Goal: Task Accomplishment & Management: Complete application form

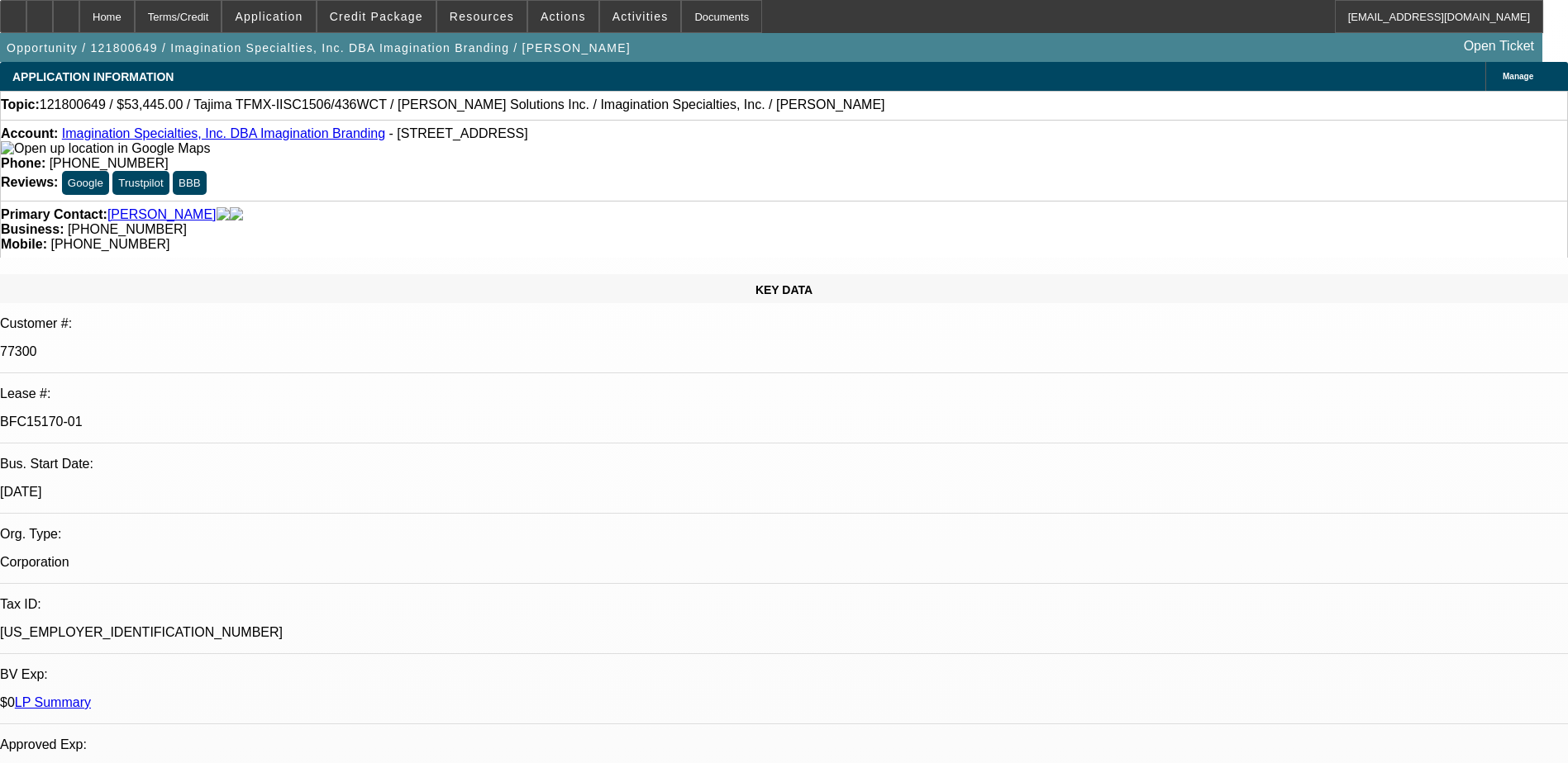
select select "0"
select select "2"
select select "0.1"
select select "4"
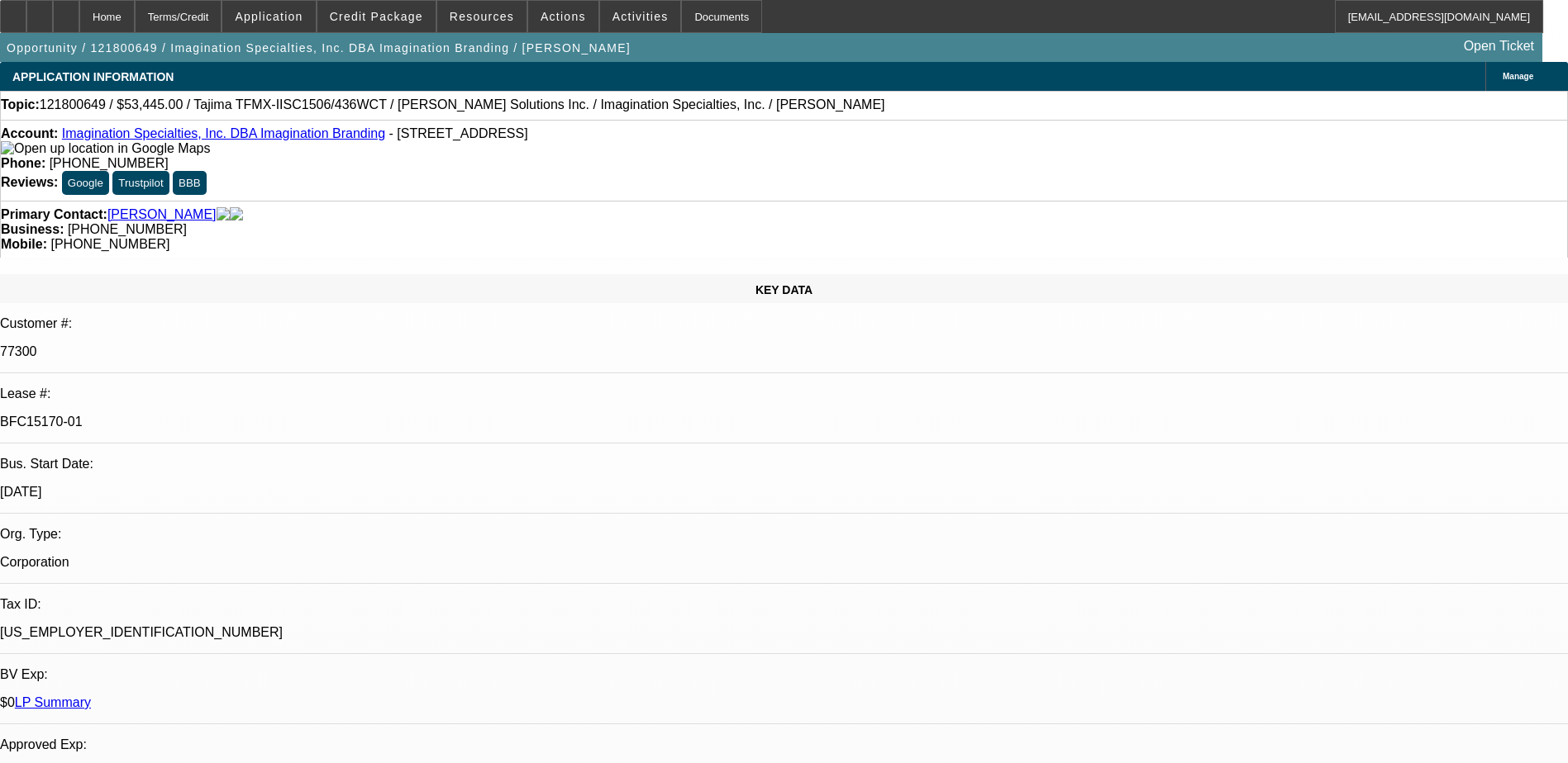
select select "0"
select select "2"
select select "0.1"
select select "4"
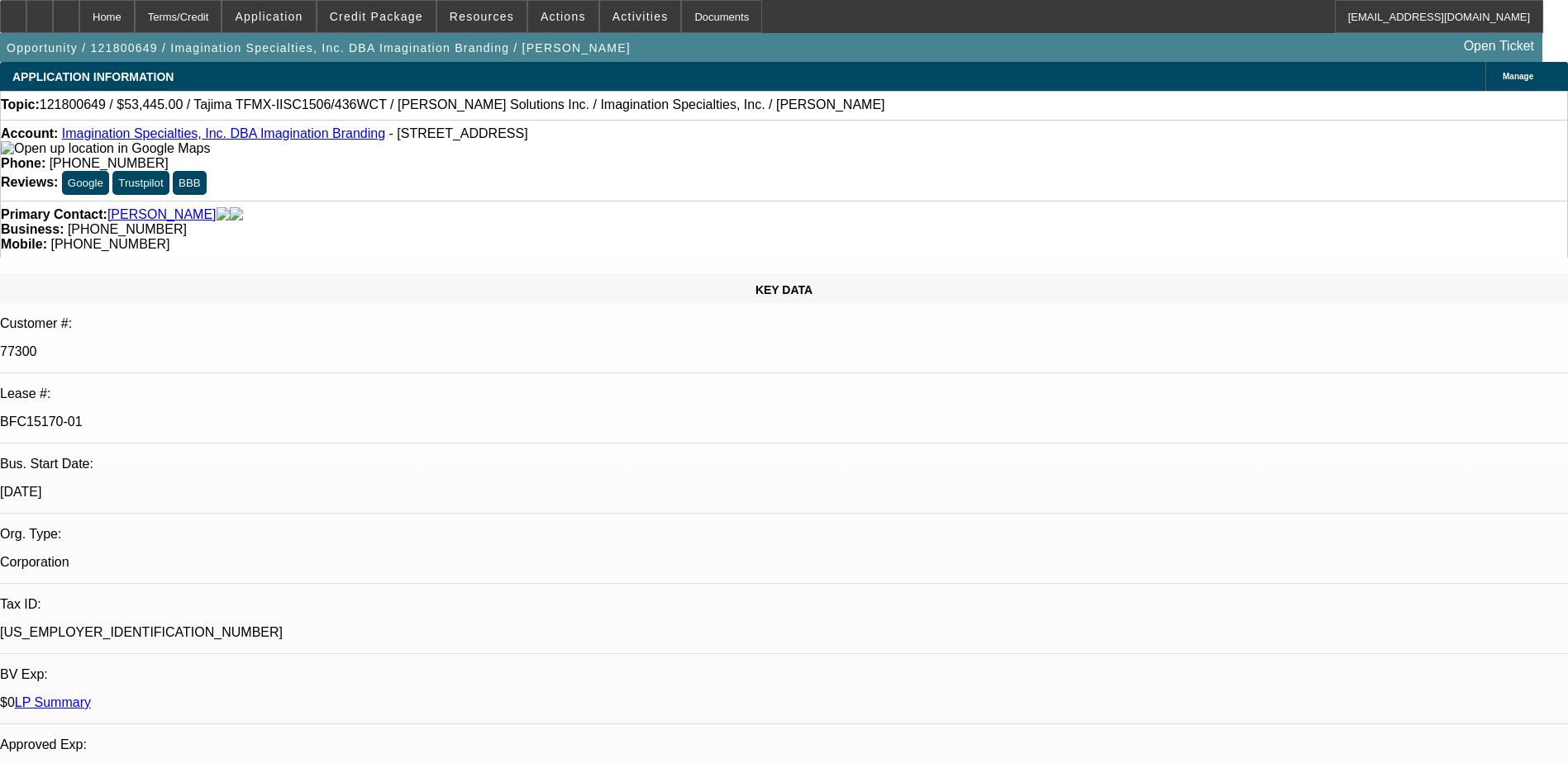
select select "0"
select select "2"
select select "0.1"
select select "4"
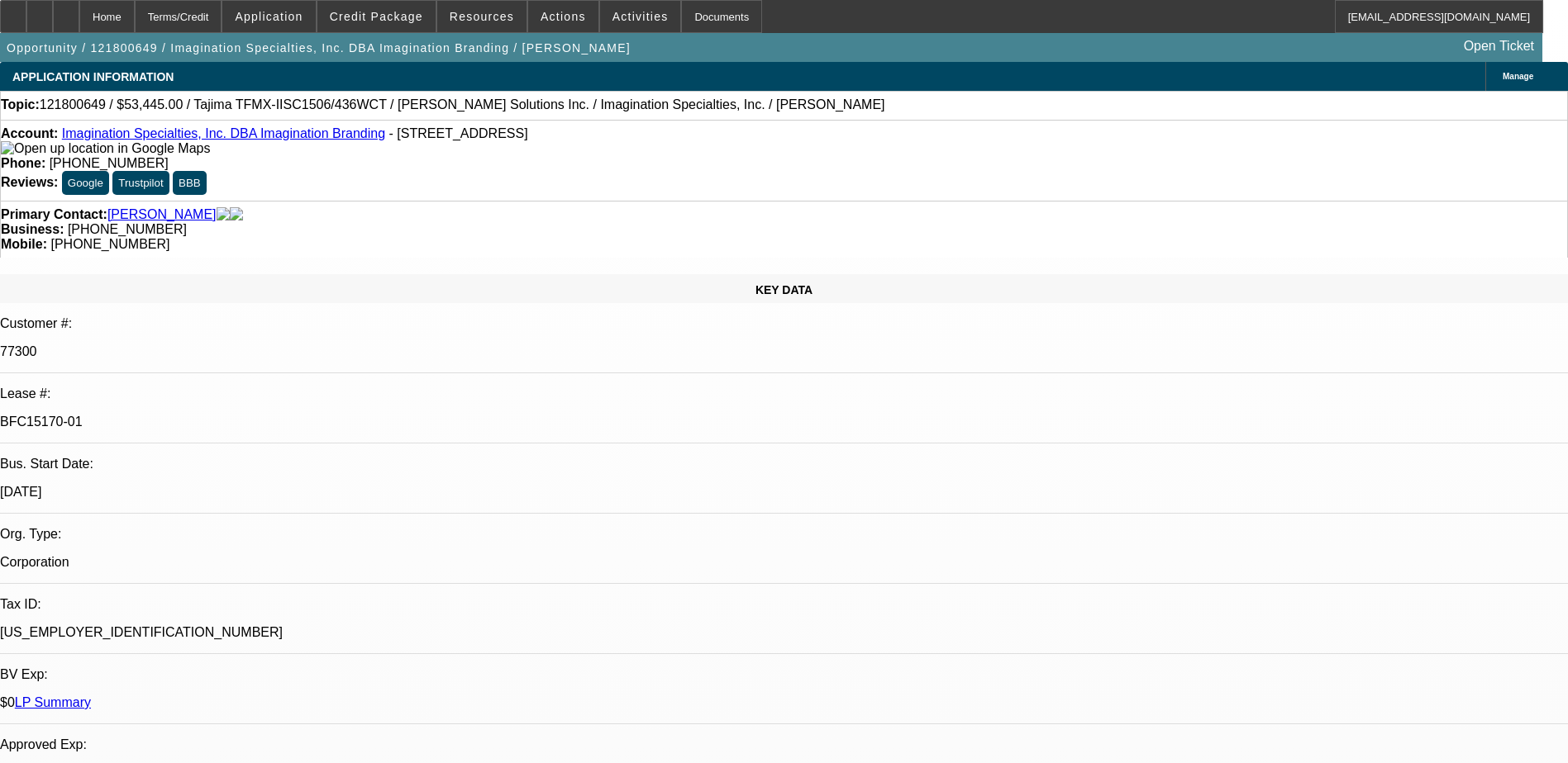
select select "0"
select select "2"
select select "0.1"
select select "4"
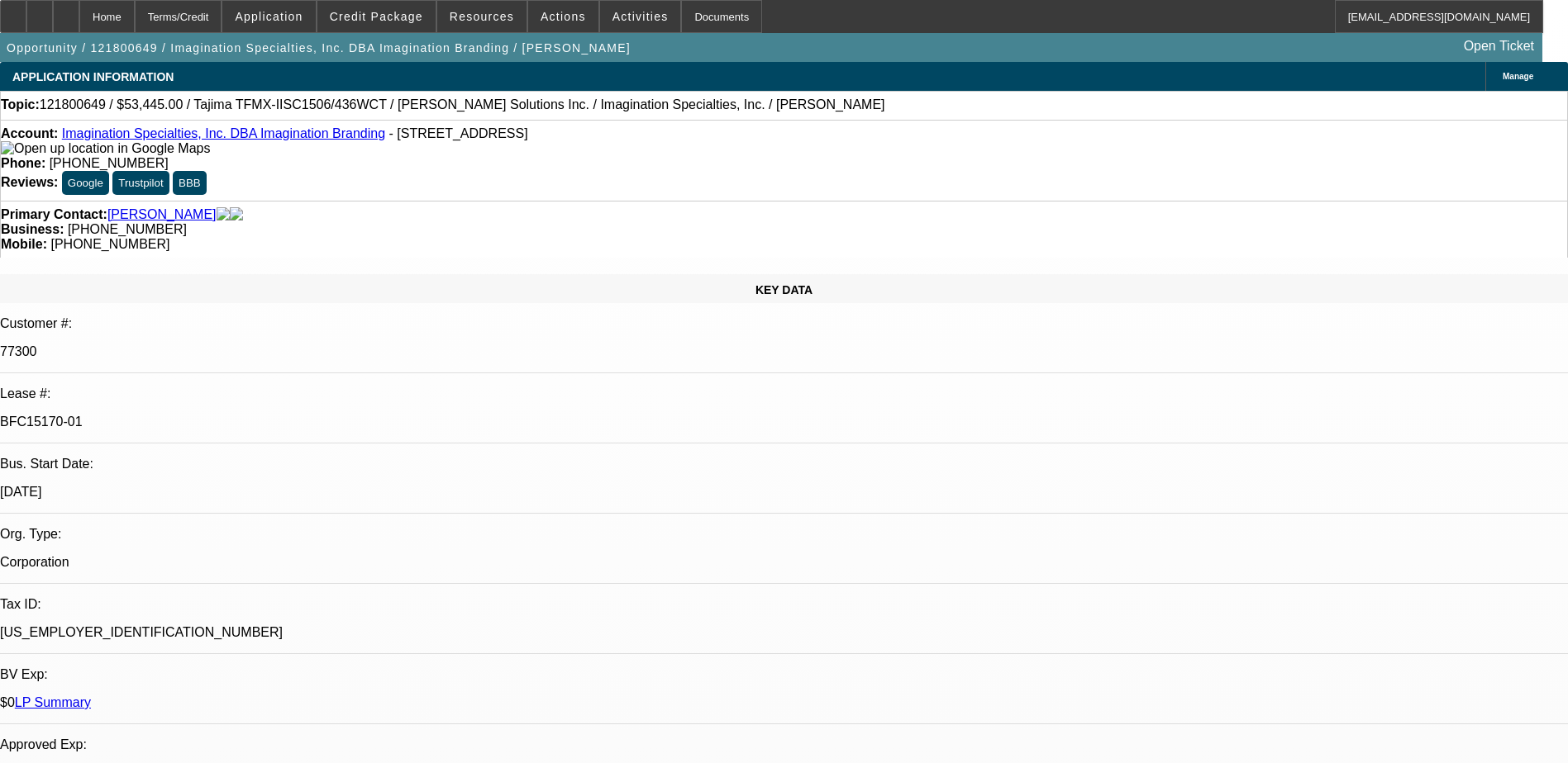
scroll to position [744, 0]
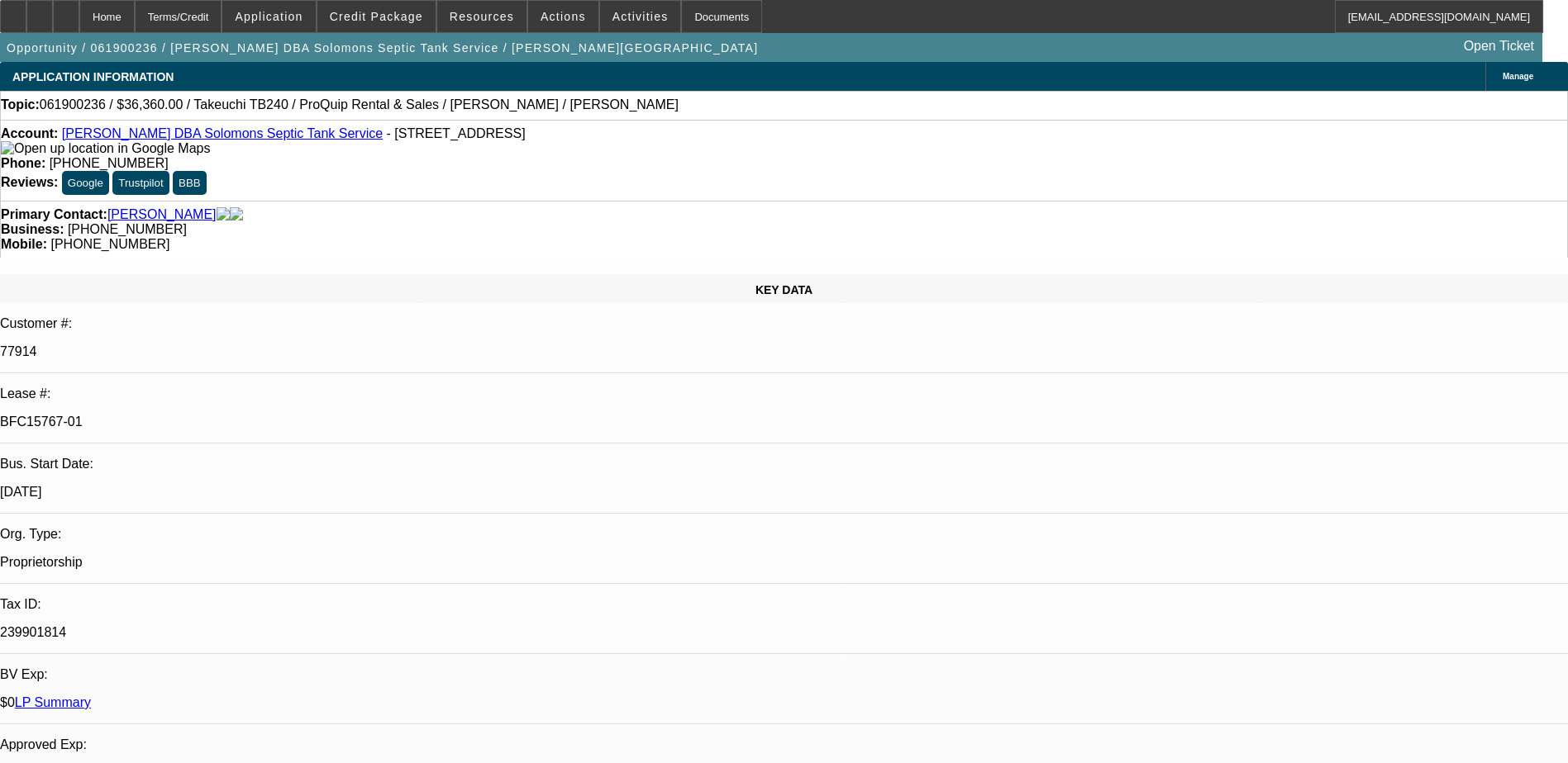
select select "0"
select select "0.1"
select select "4"
select select "0"
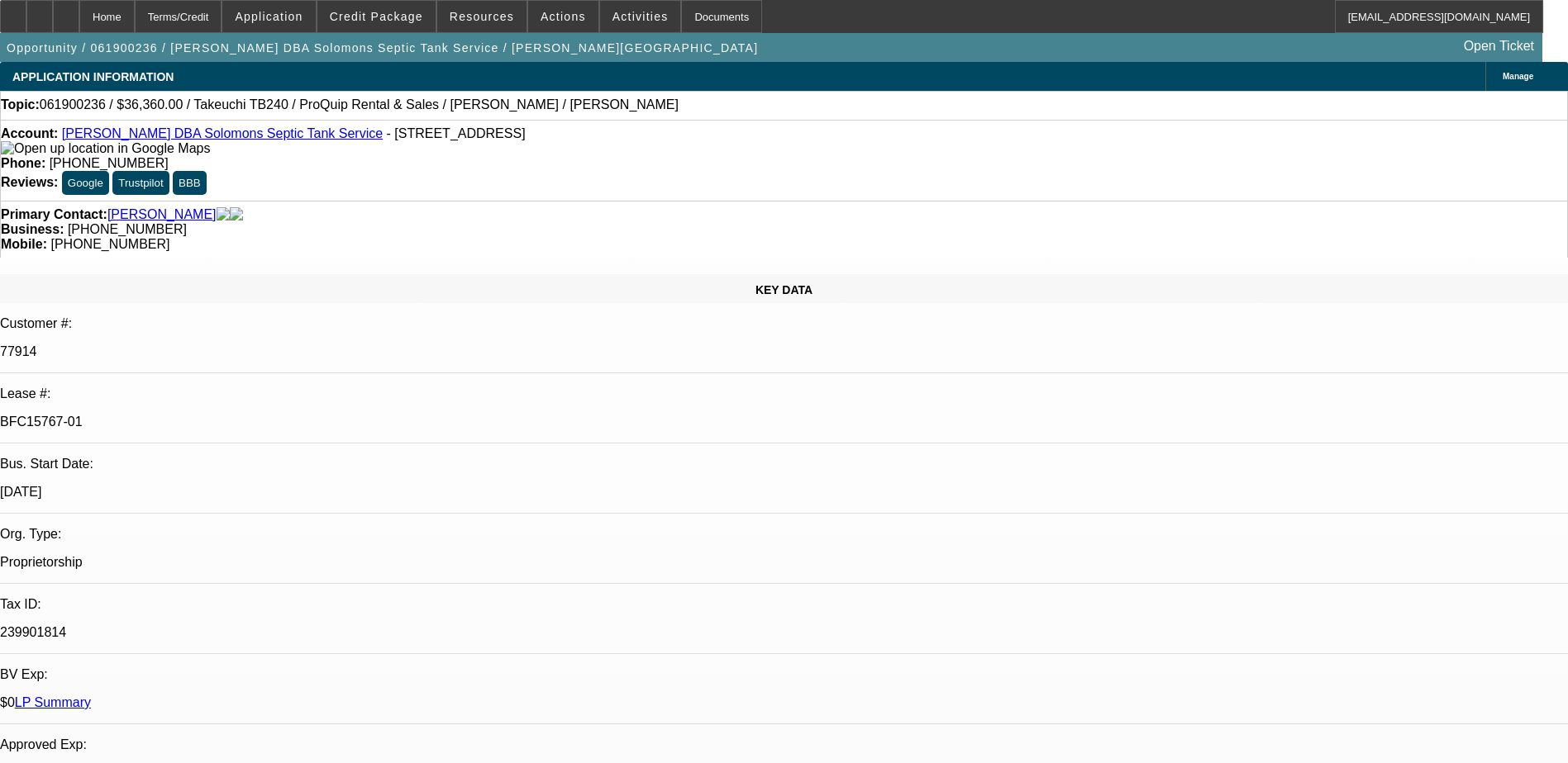
select select "0"
select select "0.1"
select select "4"
select select "0"
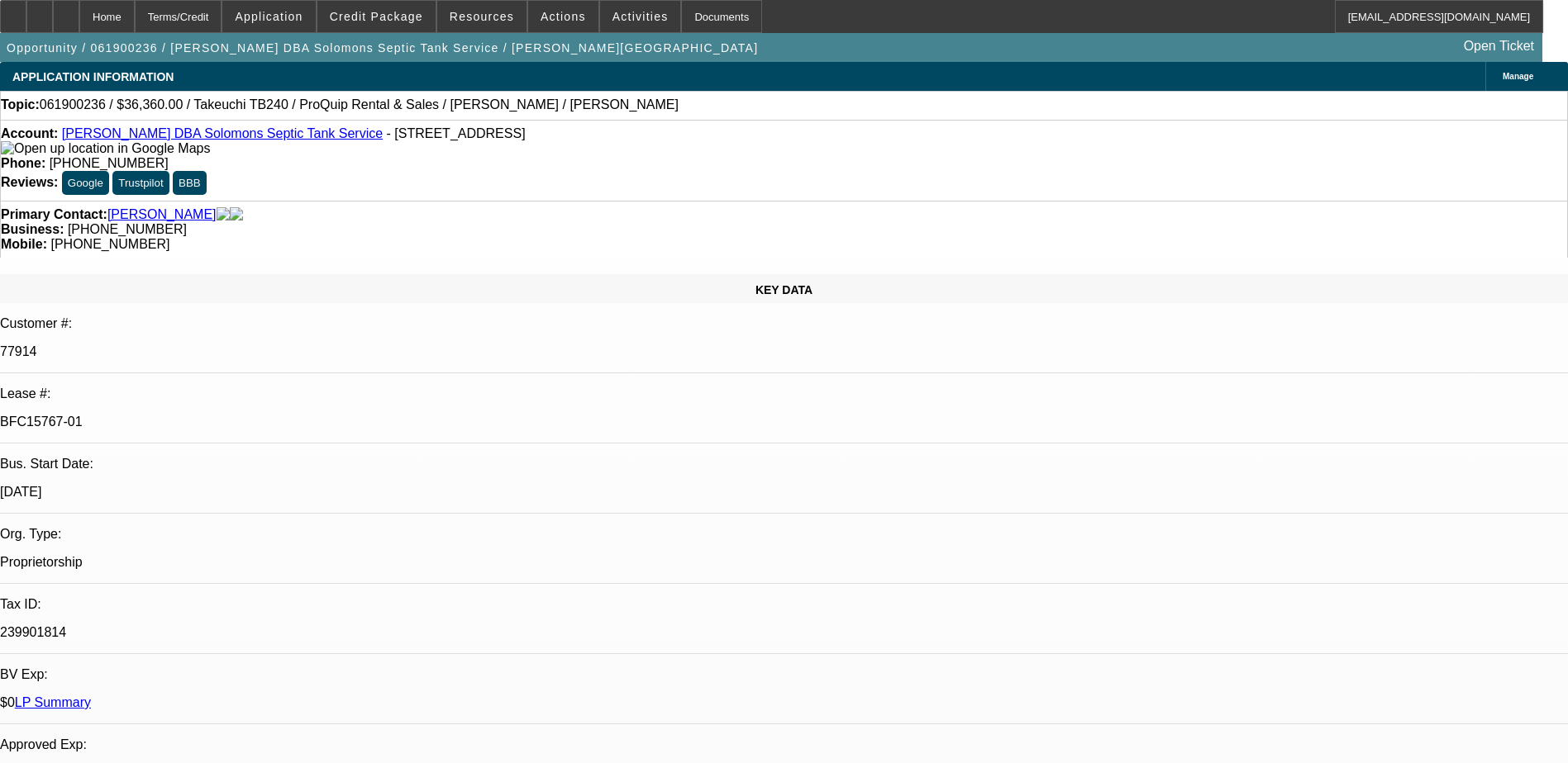
select select "0.1"
select select "4"
select select "0"
select select "0.1"
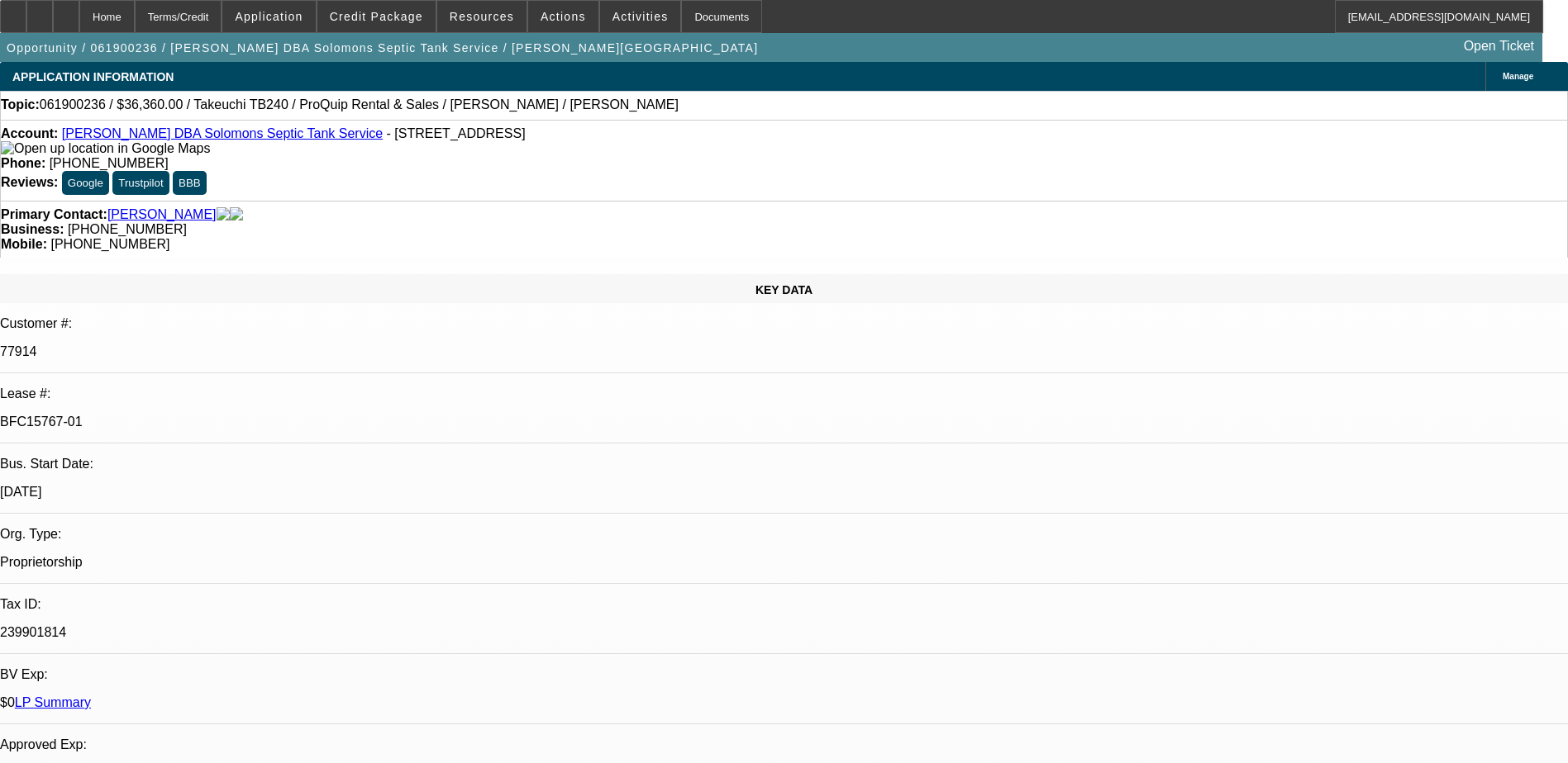
select select "4"
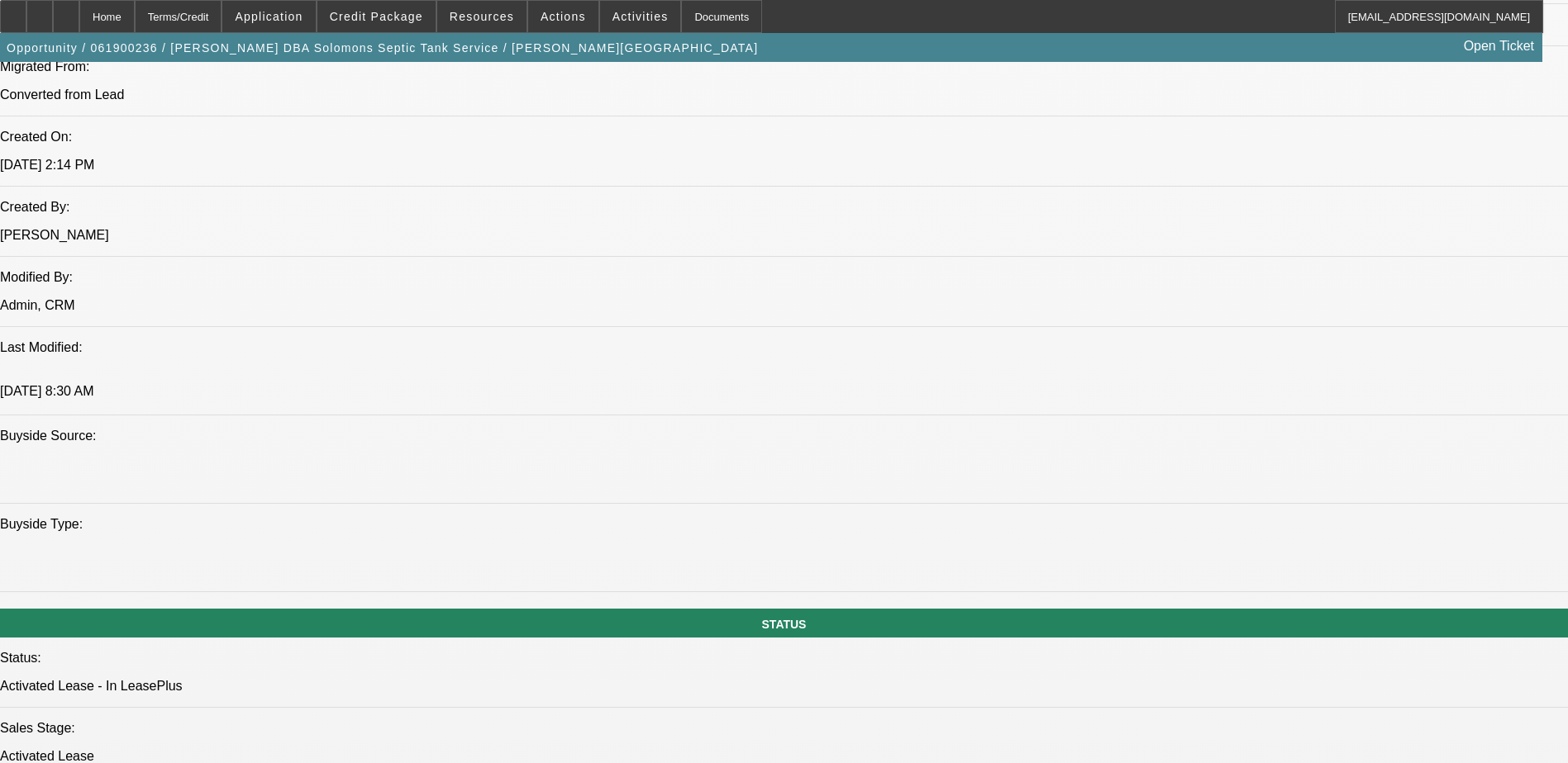
scroll to position [1487, 0]
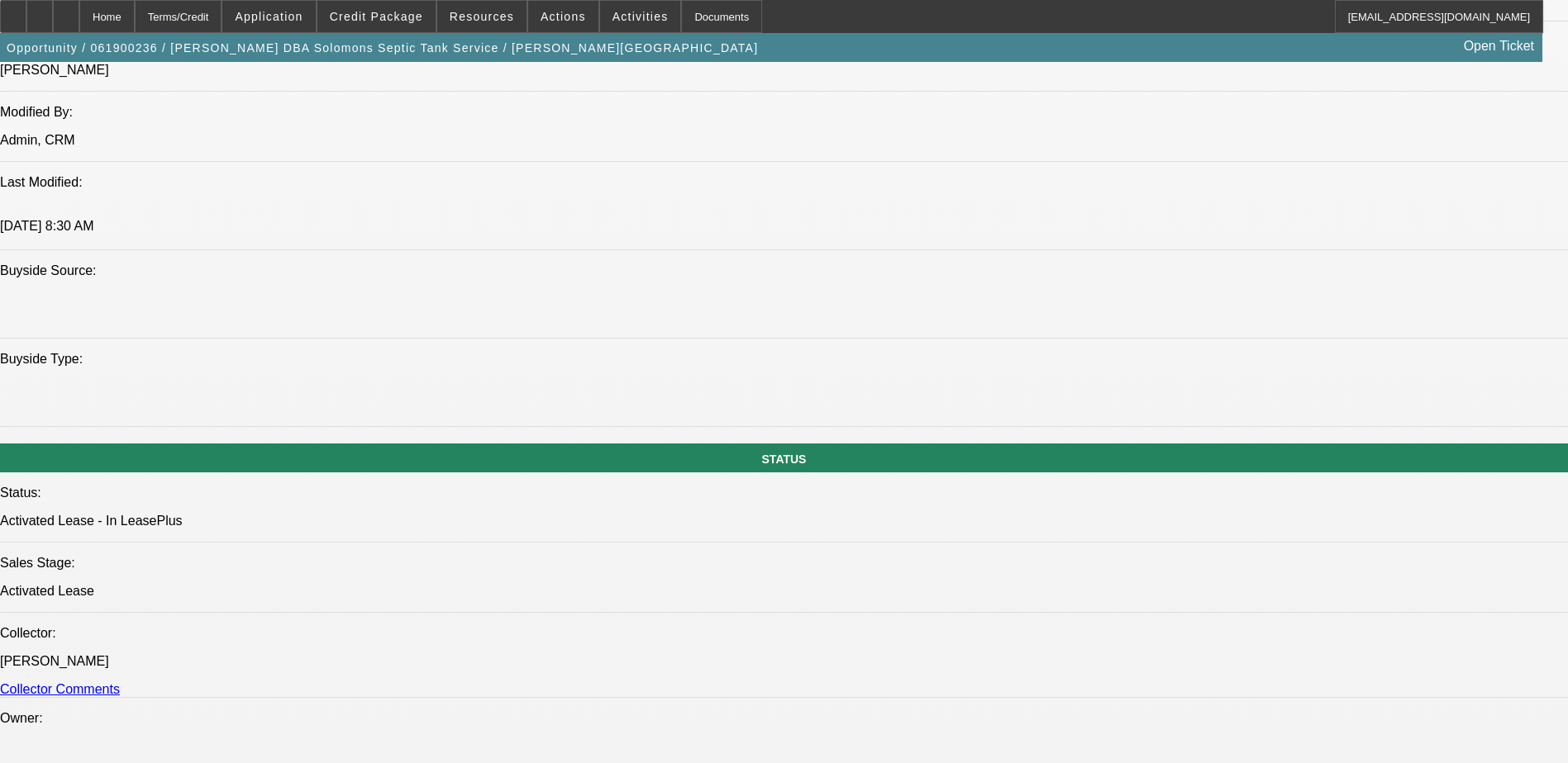
drag, startPoint x: 97, startPoint y: 438, endPoint x: 230, endPoint y: 443, distance: 133.1
drag, startPoint x: 230, startPoint y: 443, endPoint x: 178, endPoint y: 449, distance: 52.3
copy div "2015 Used Takeuchi TB240"
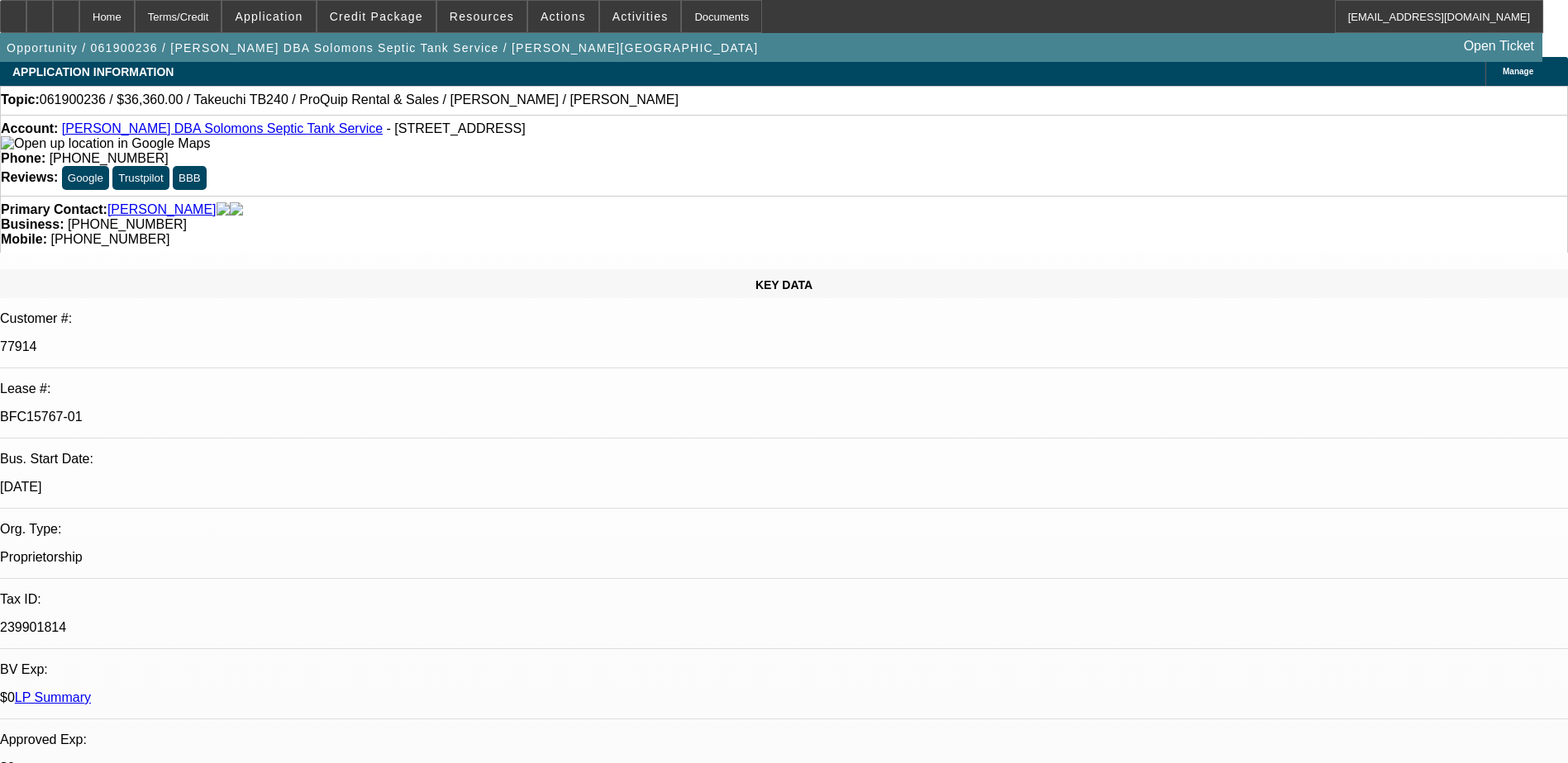
scroll to position [0, 0]
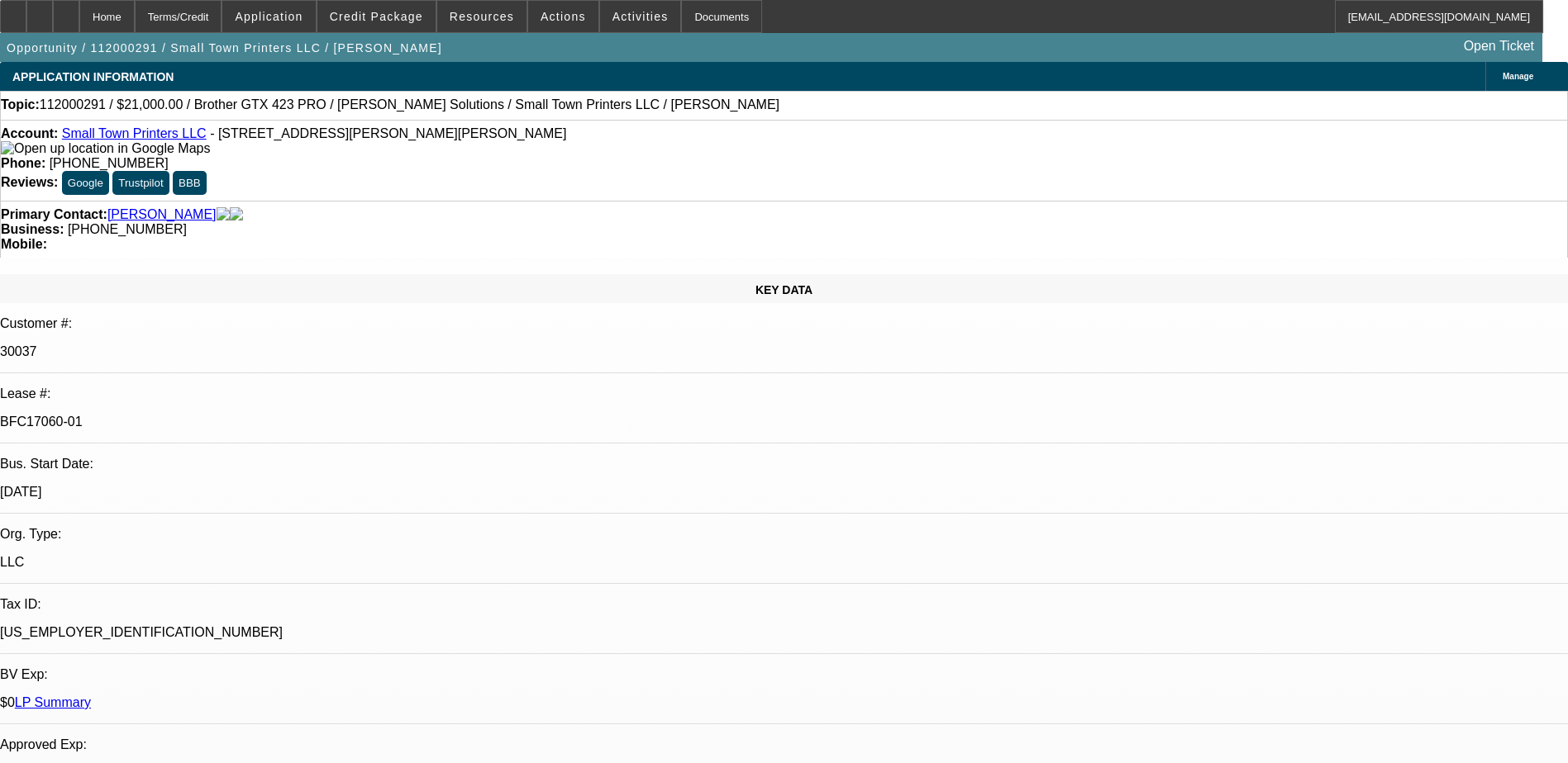
select select "0"
select select "2"
select select "0"
select select "6"
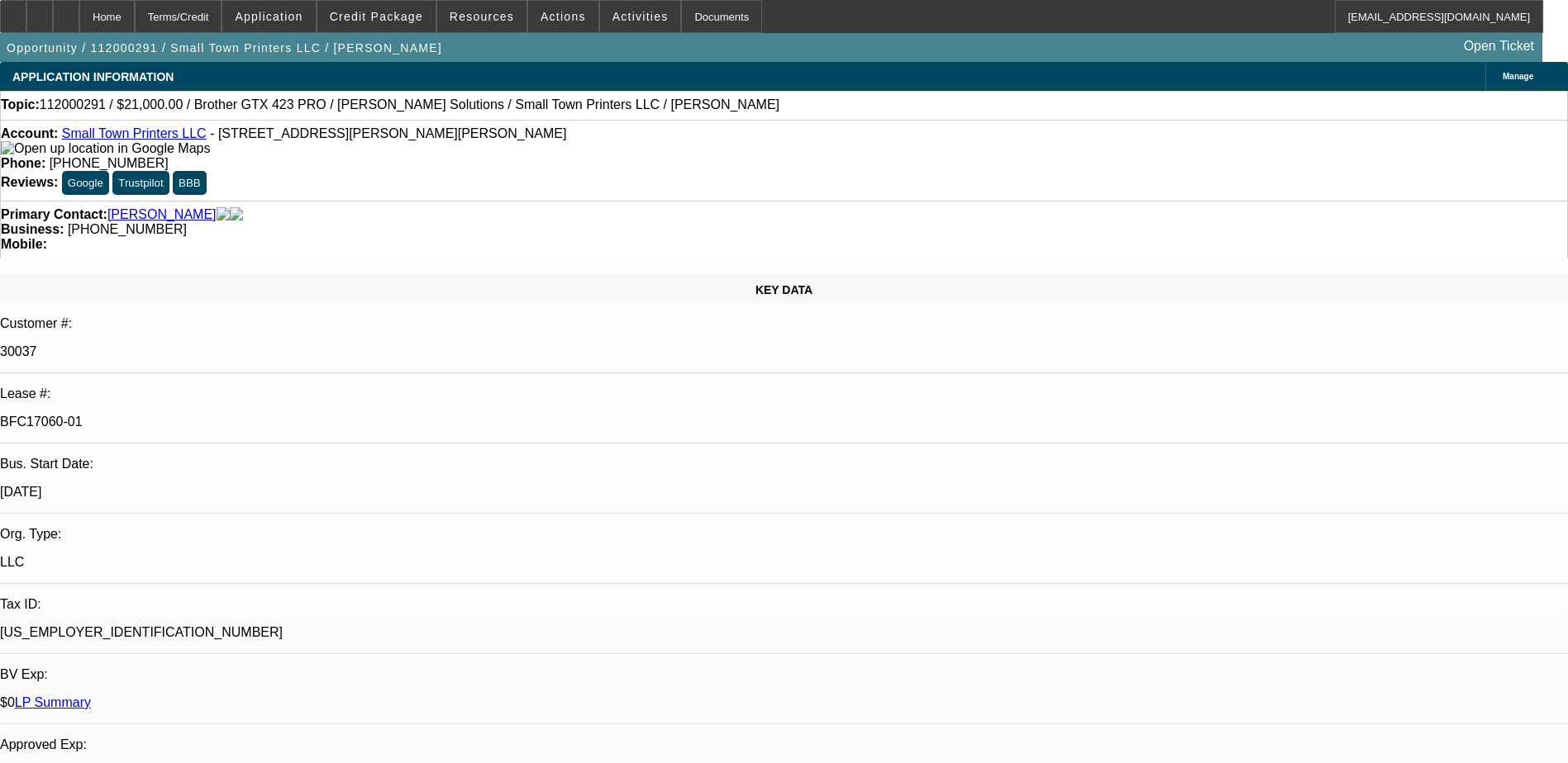
select select "0"
select select "2"
select select "0.1"
select select "4"
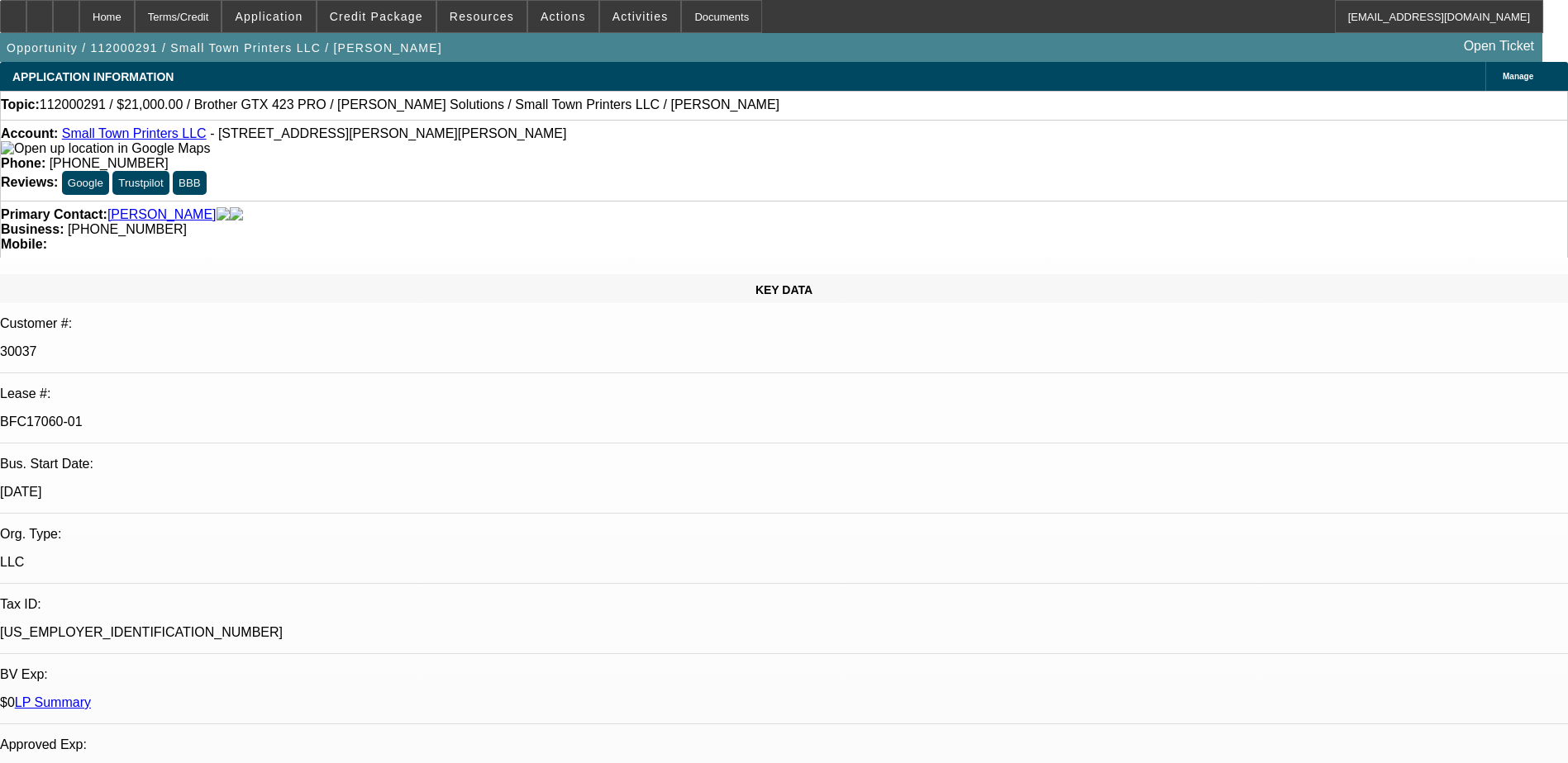
select select "0"
select select "2"
select select "0.1"
select select "4"
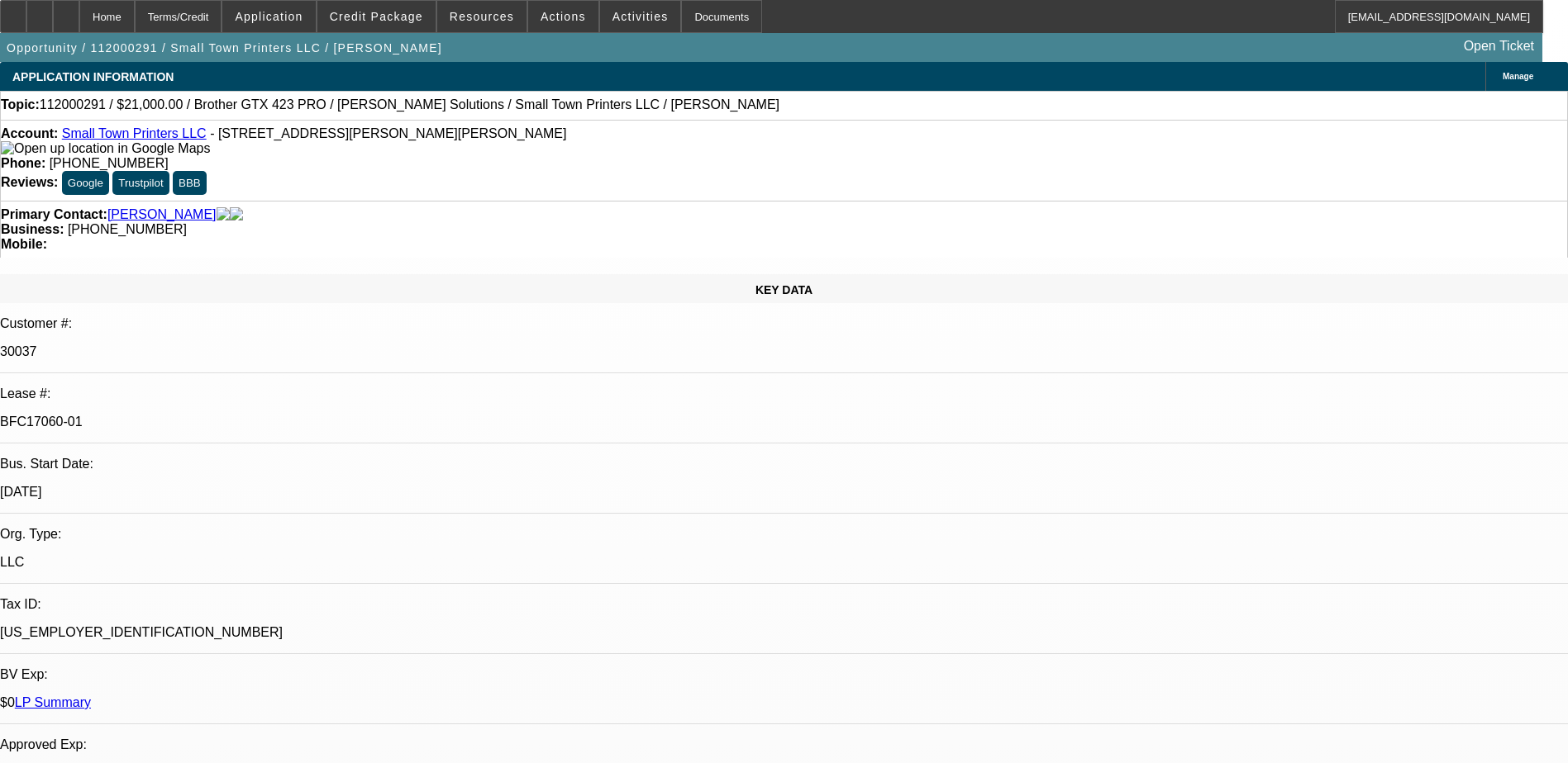
select select "0"
select select "2"
select select "0.1"
select select "4"
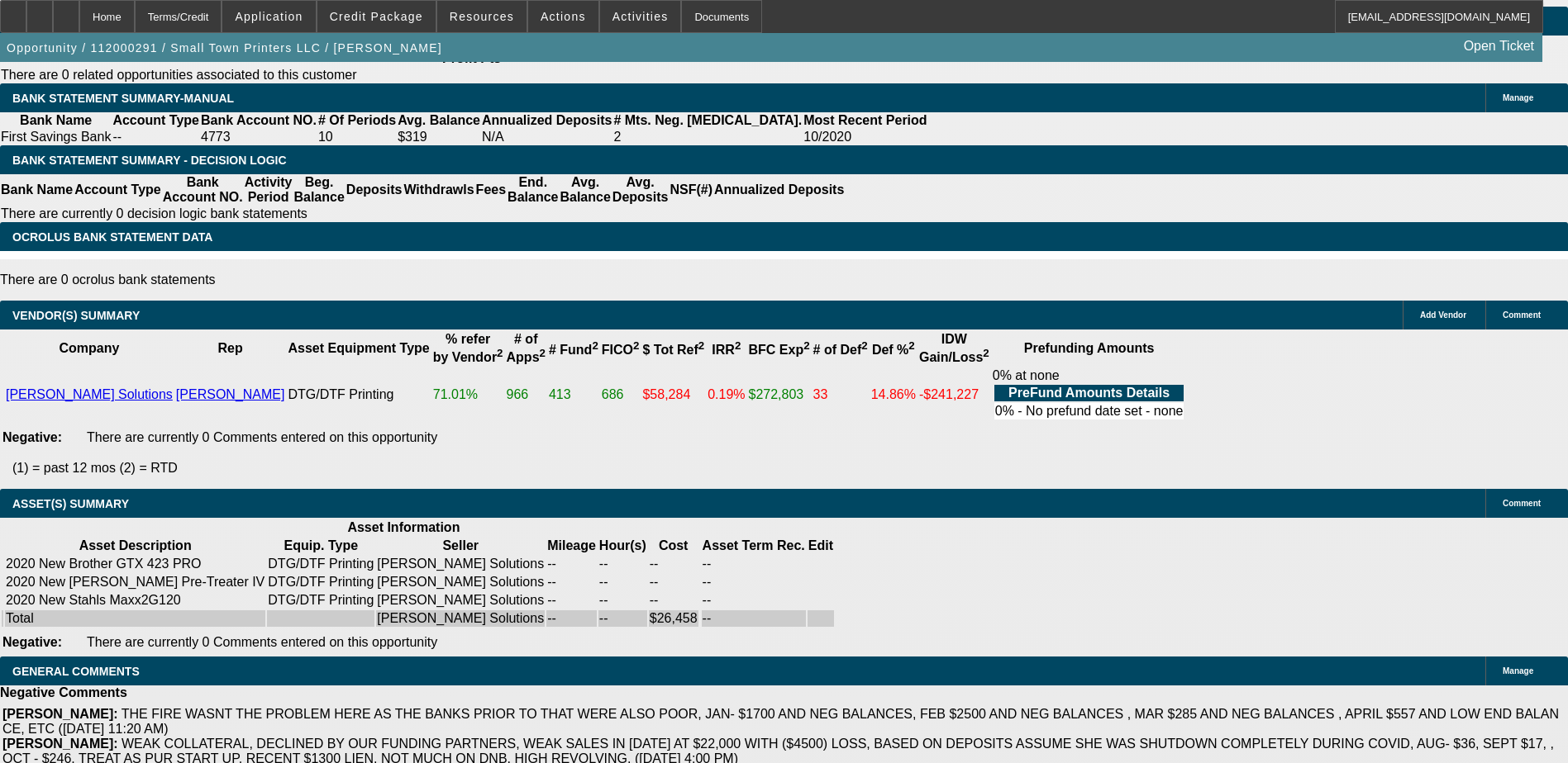
scroll to position [3253, 0]
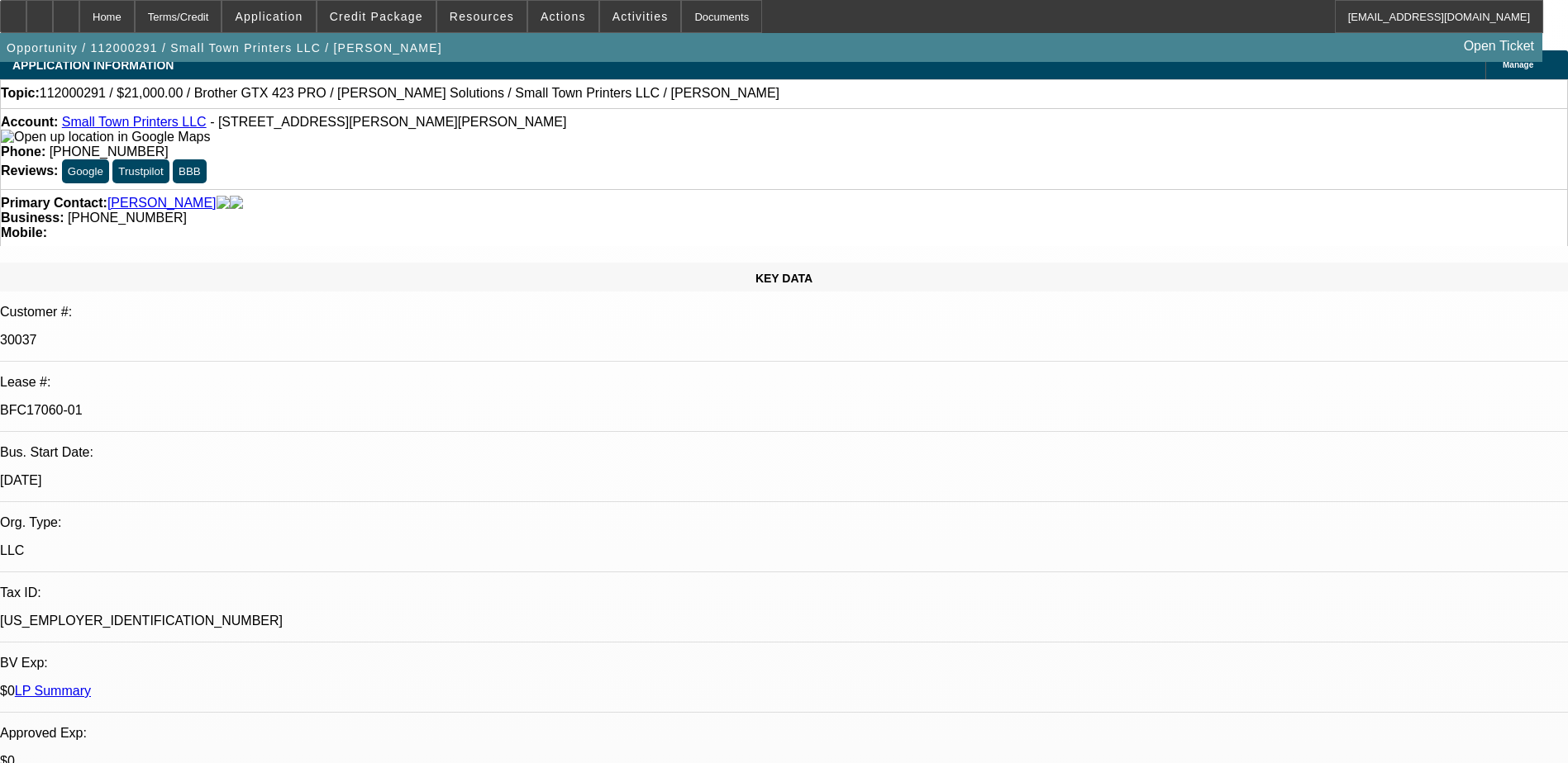
scroll to position [0, 0]
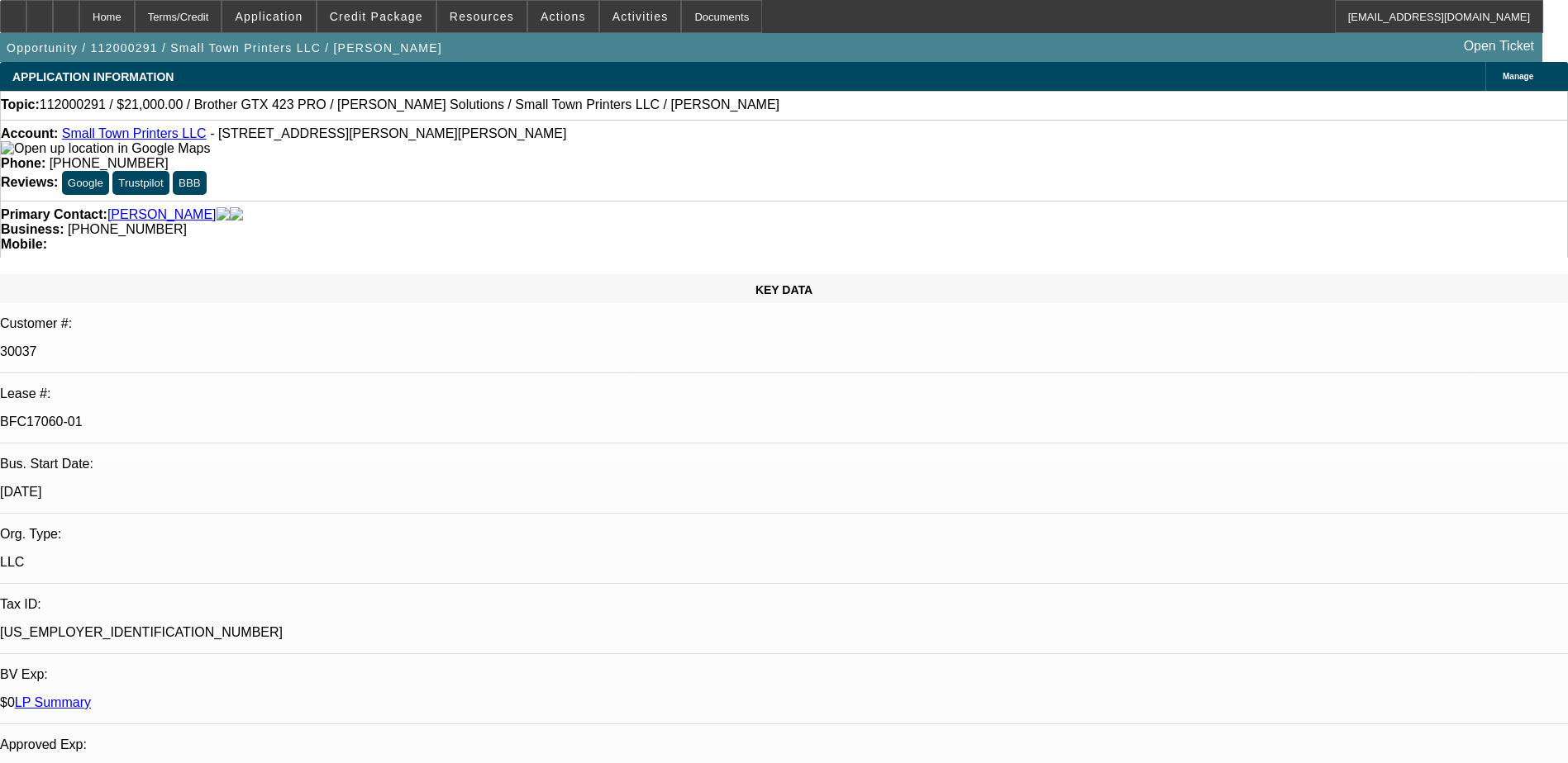
select select "0"
select select "2"
select select "0"
select select "2"
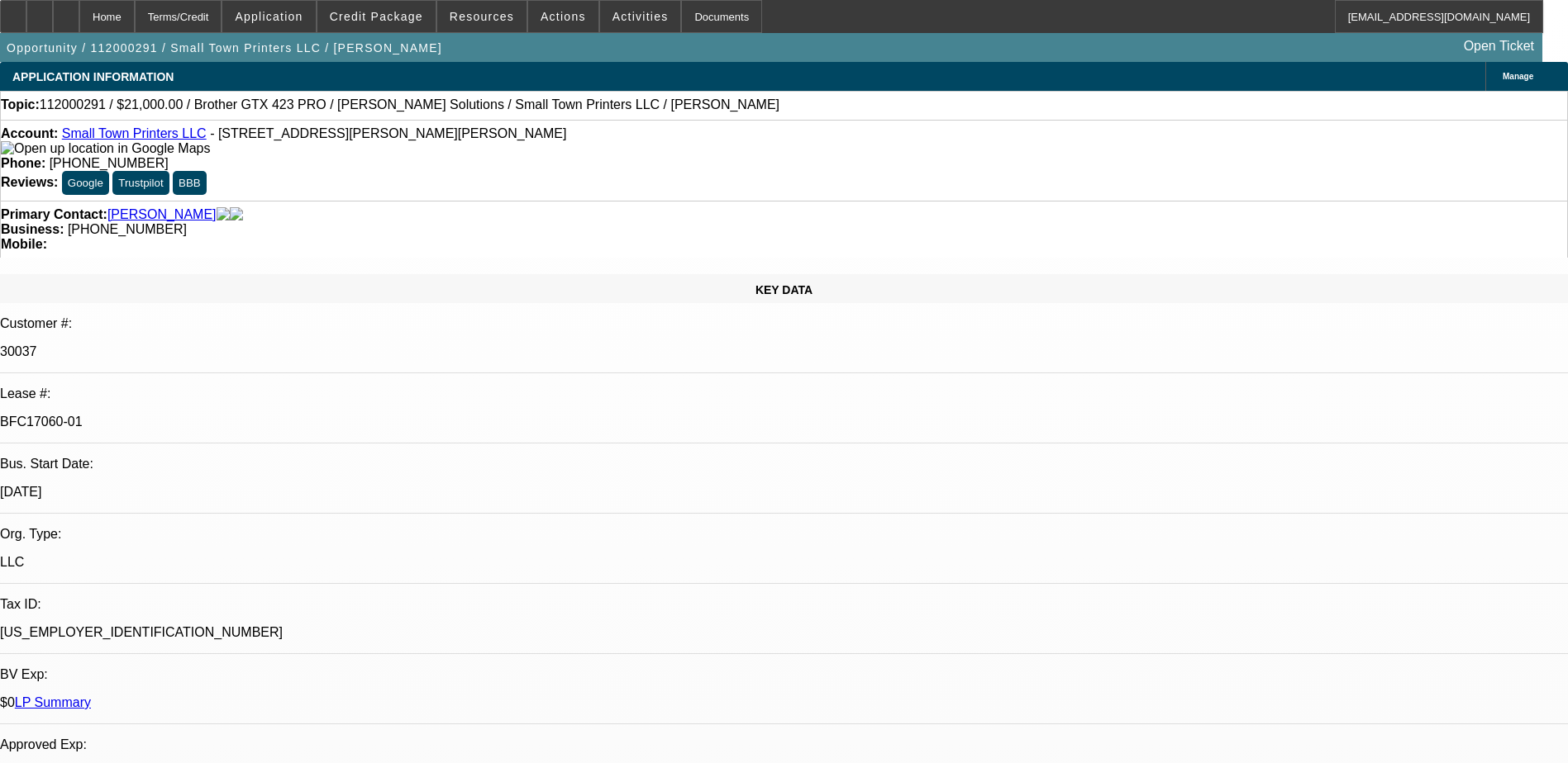
select select "0.1"
select select "0"
select select "2"
select select "0.1"
select select "0"
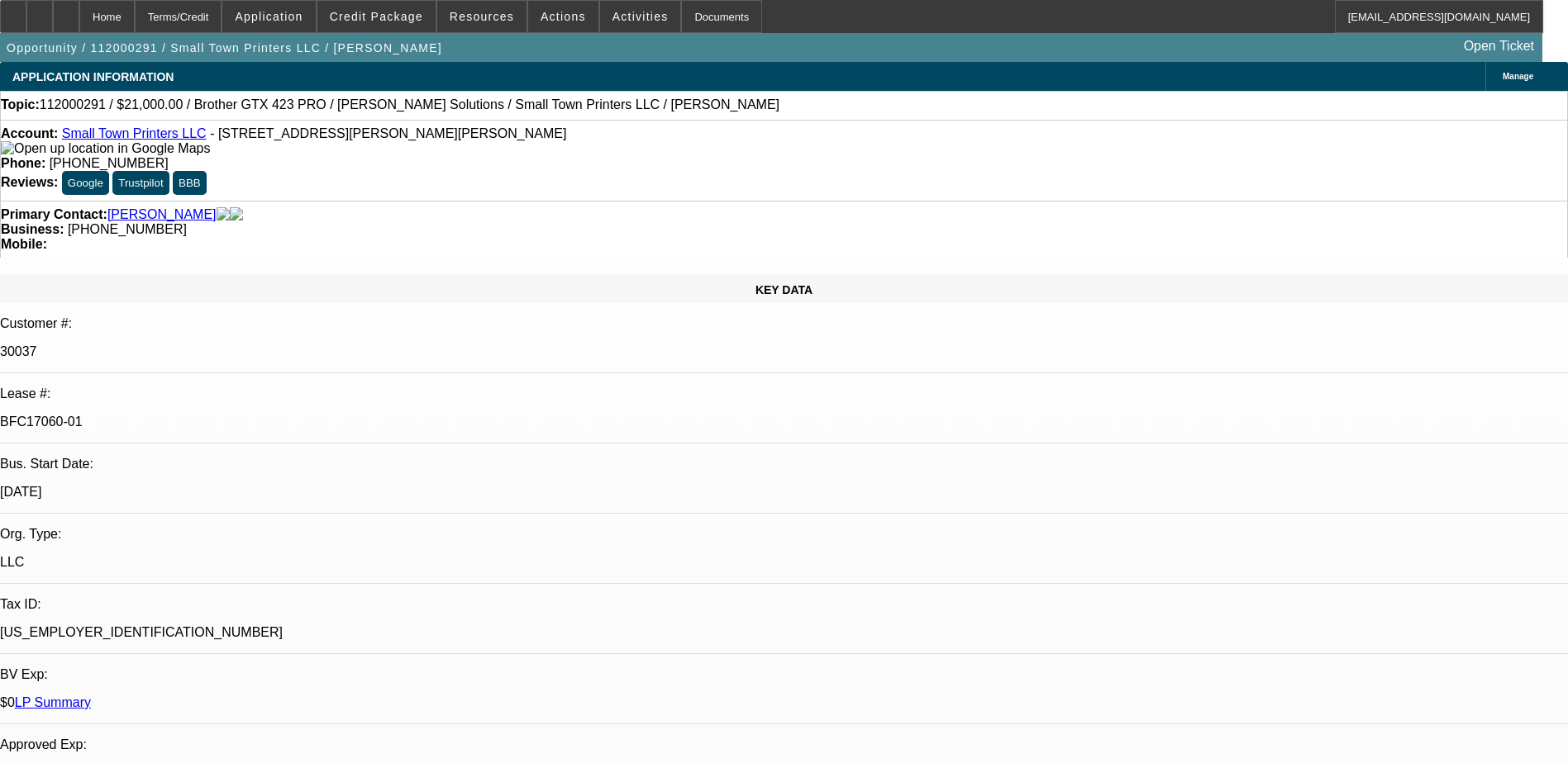
select select "2"
select select "0.1"
select select "1"
select select "2"
select select "6"
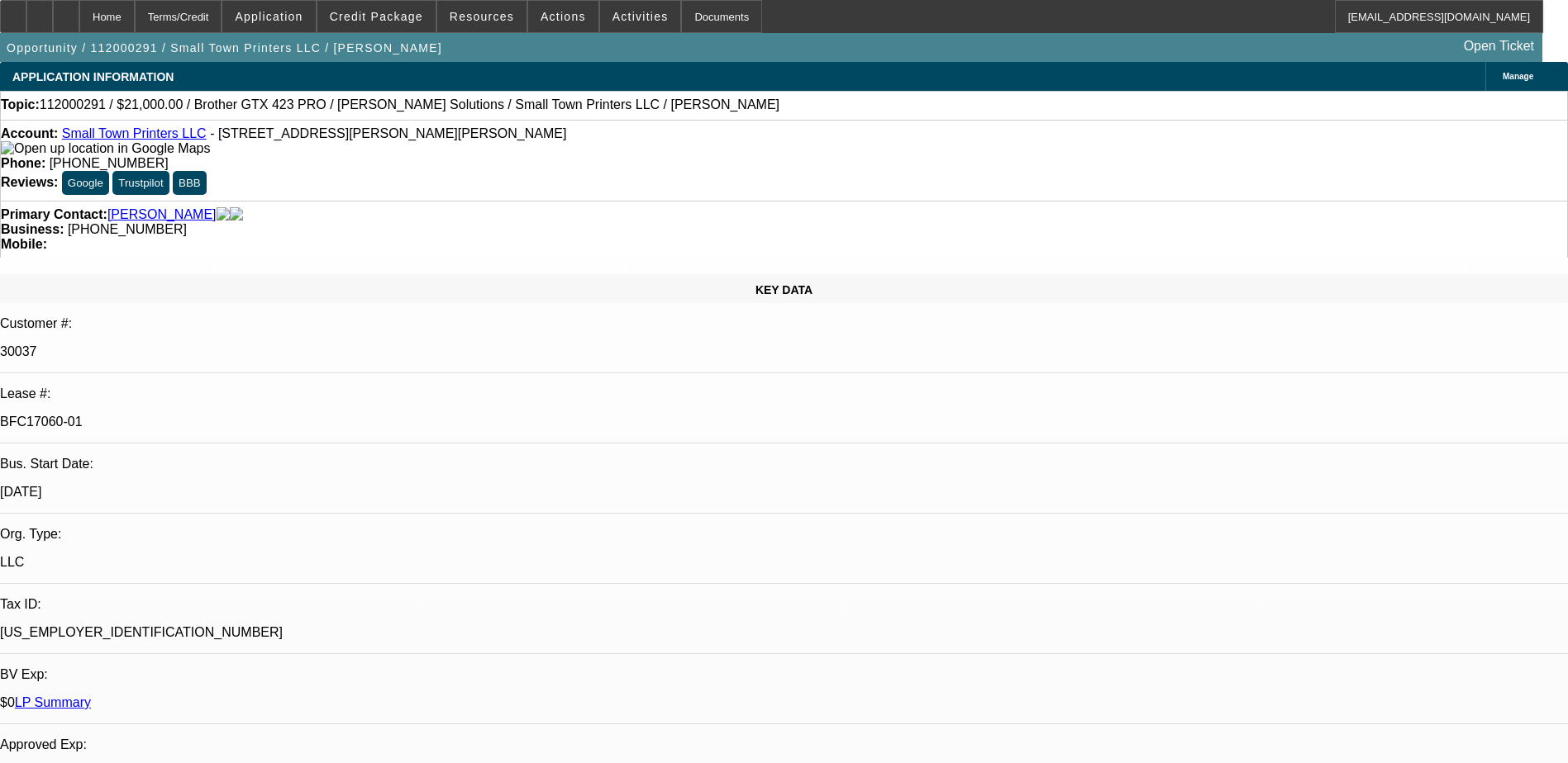
select select "1"
select select "2"
select select "4"
select select "1"
select select "2"
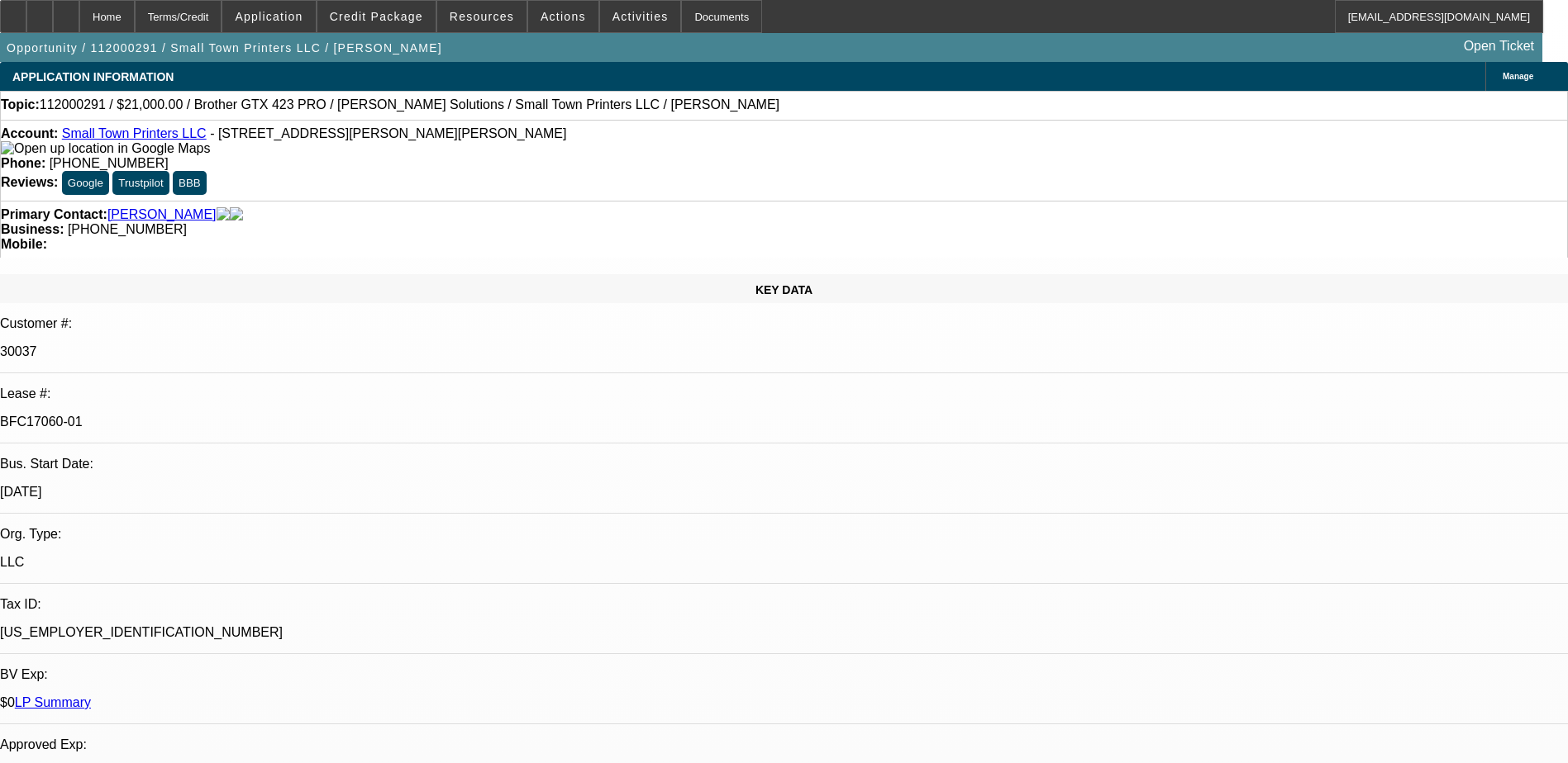
select select "4"
select select "1"
select select "2"
select select "4"
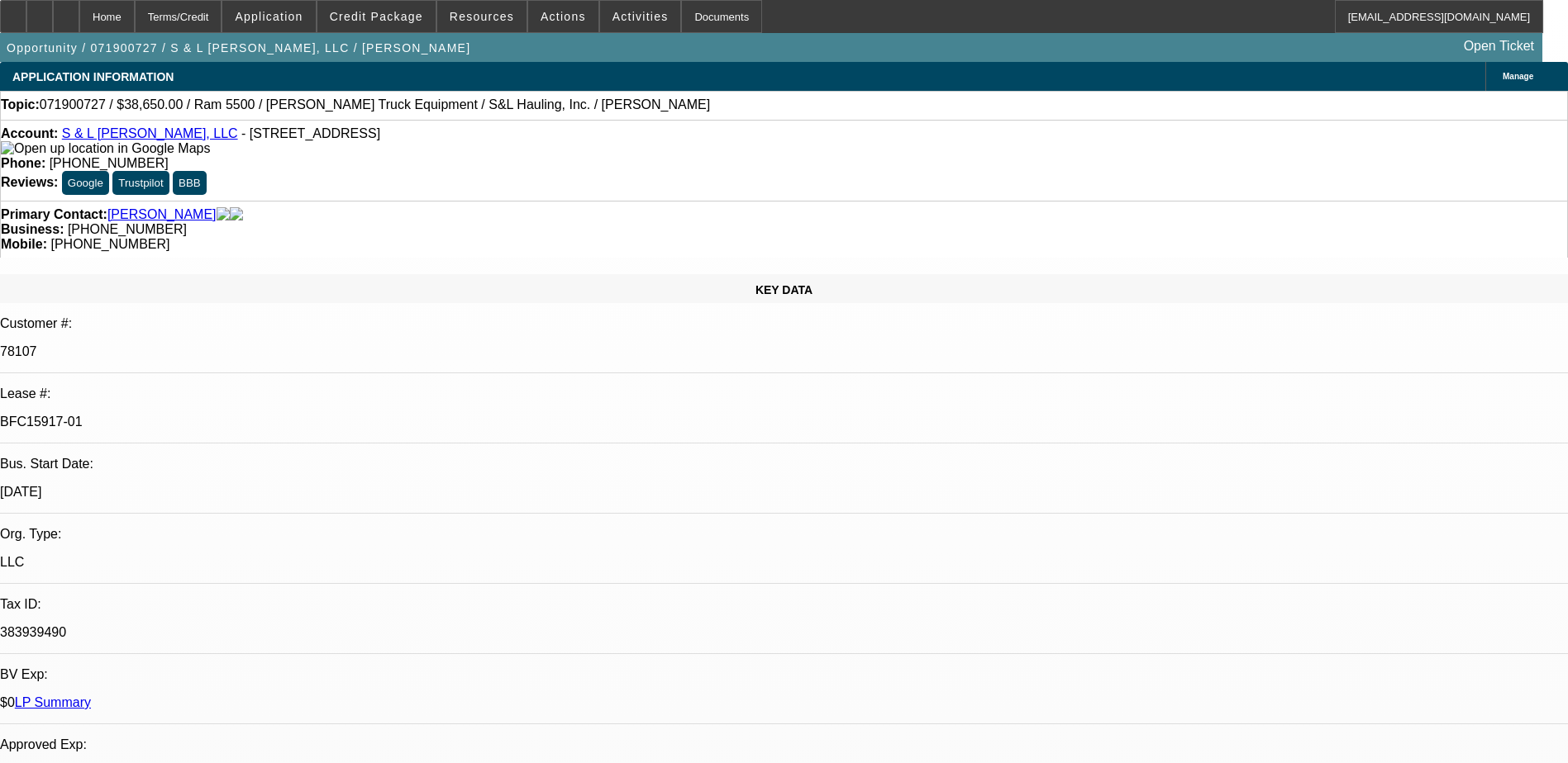
select select "0"
select select "2"
select select "0.1"
select select "0"
select select "2"
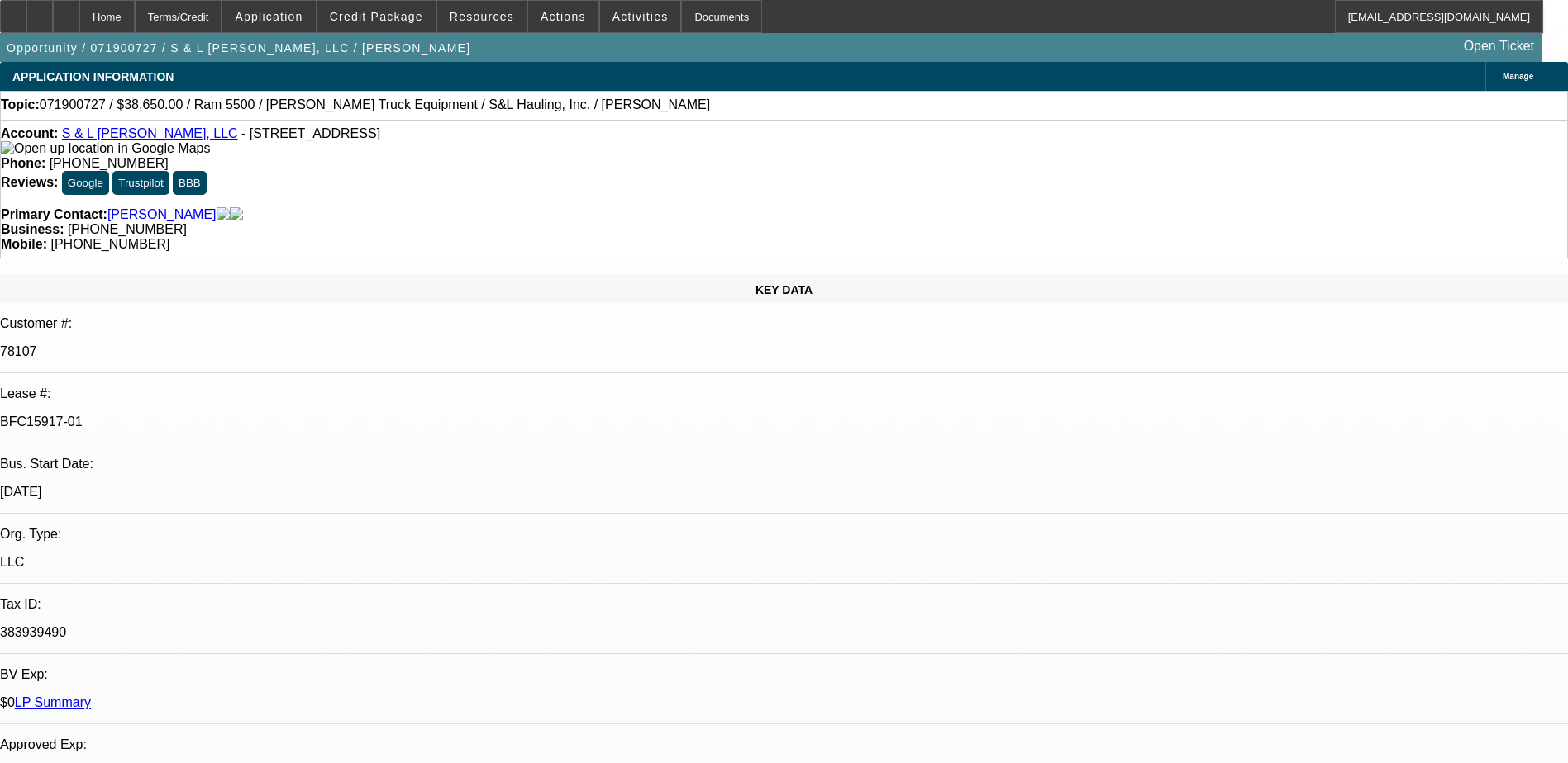
select select "0.1"
select select "0"
select select "2"
select select "0.1"
select select "0"
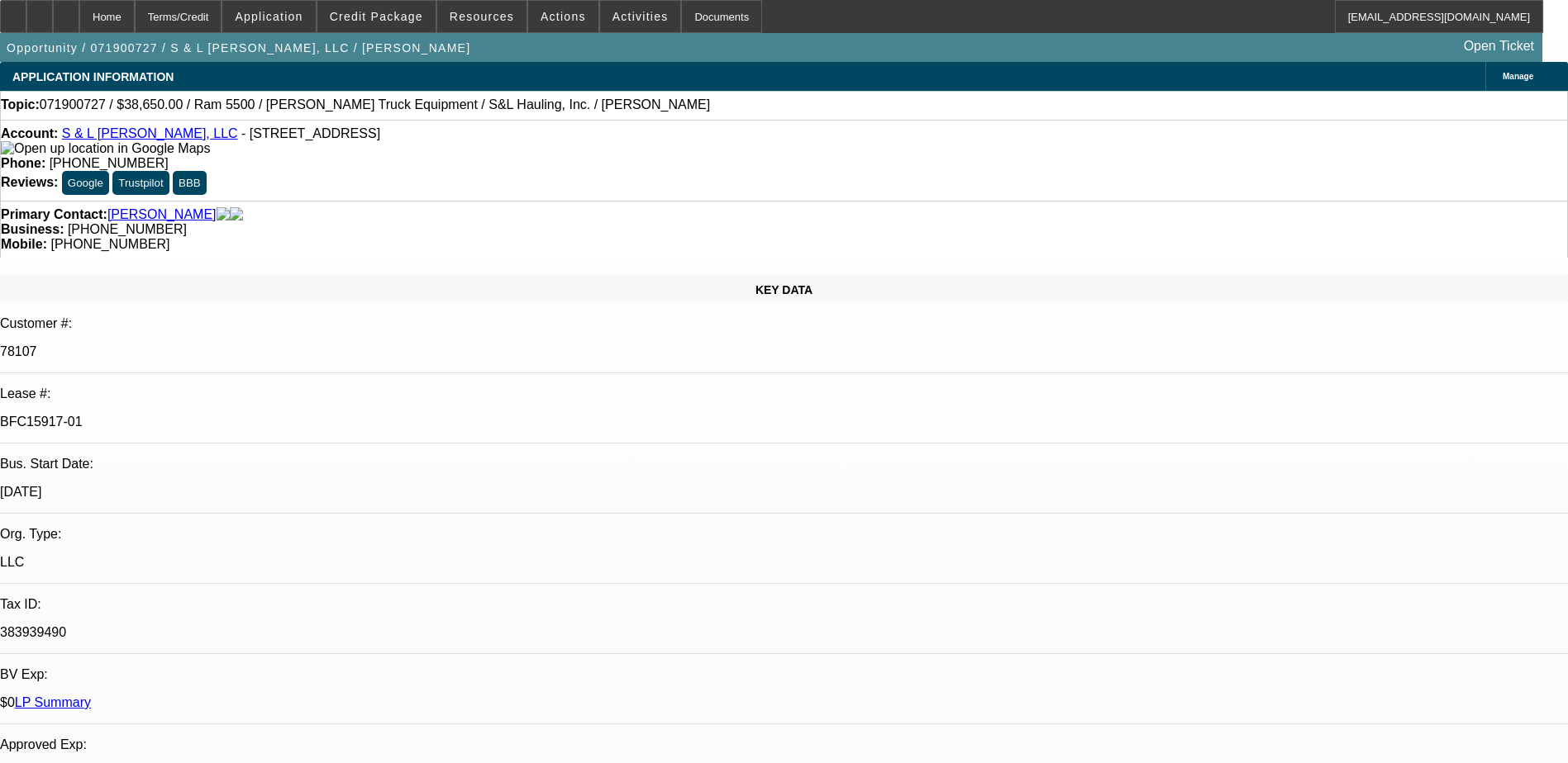
select select "3"
select select "0.1"
select select "1"
select select "2"
select select "4"
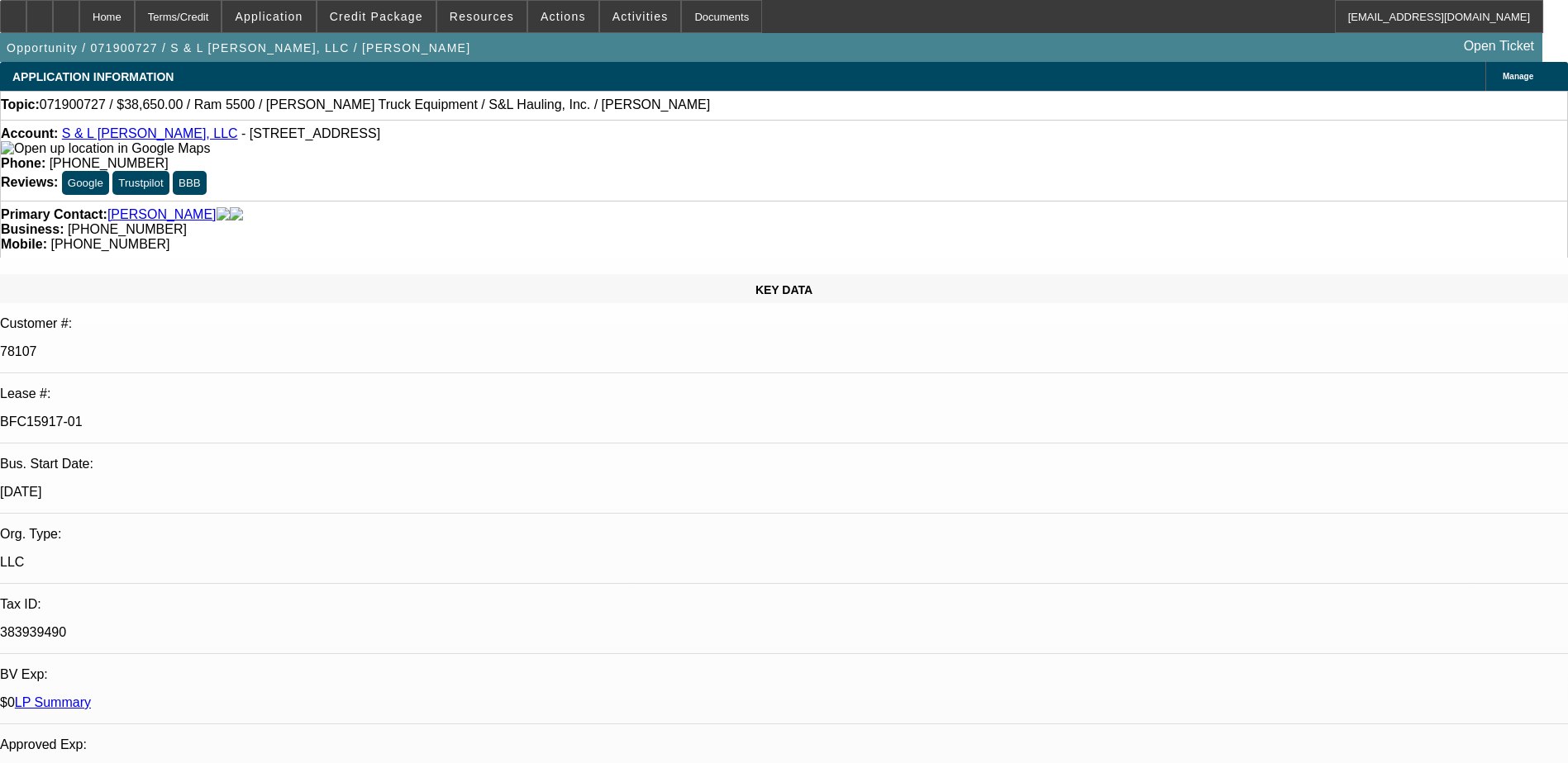
select select "1"
select select "2"
select select "4"
select select "1"
select select "2"
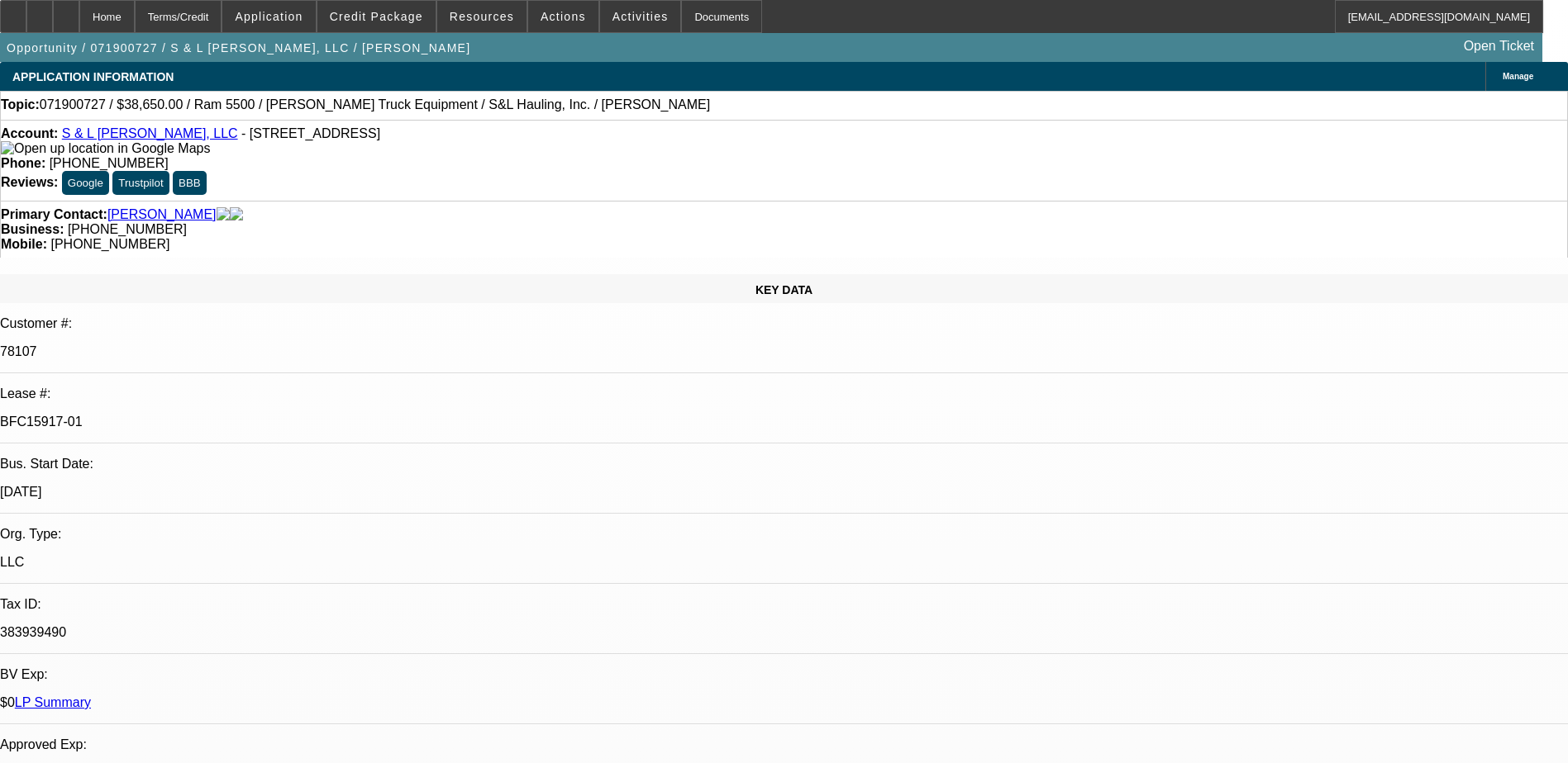
select select "4"
select select "1"
select select "2"
select select "4"
